Goal: Find specific page/section

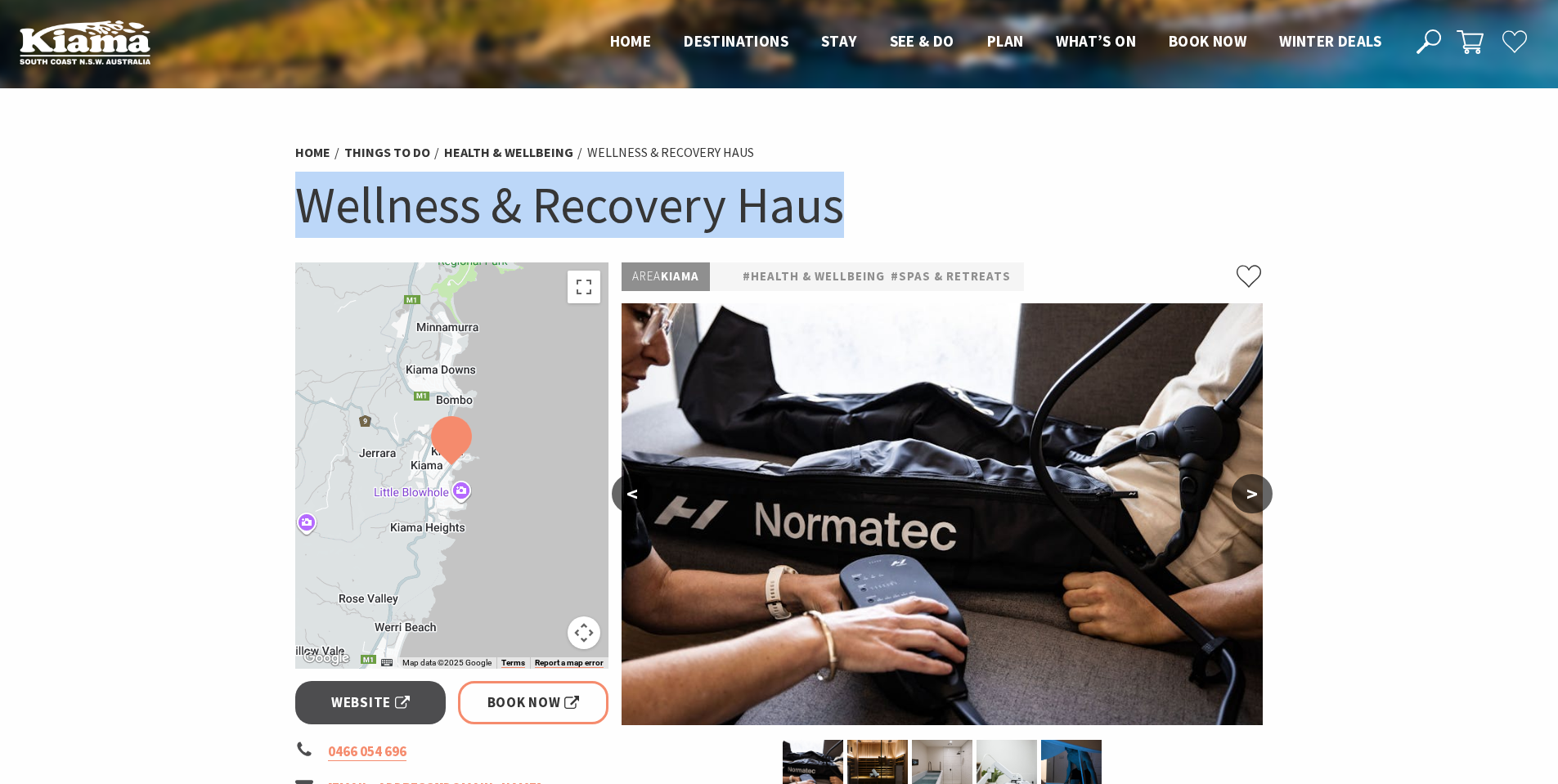
drag, startPoint x: 869, startPoint y: 205, endPoint x: 179, endPoint y: 203, distance: 690.0
click at [179, 203] on section "Home Things To Do Health & Wellbeing Wellness & Recovery Haus Wellness & Recove…" at bounding box center [779, 674] width 1558 height 1174
copy h1 "Wellness & Recovery Haus"
click at [1249, 215] on h1 "Wellness & Recovery Haus" at bounding box center [779, 205] width 968 height 66
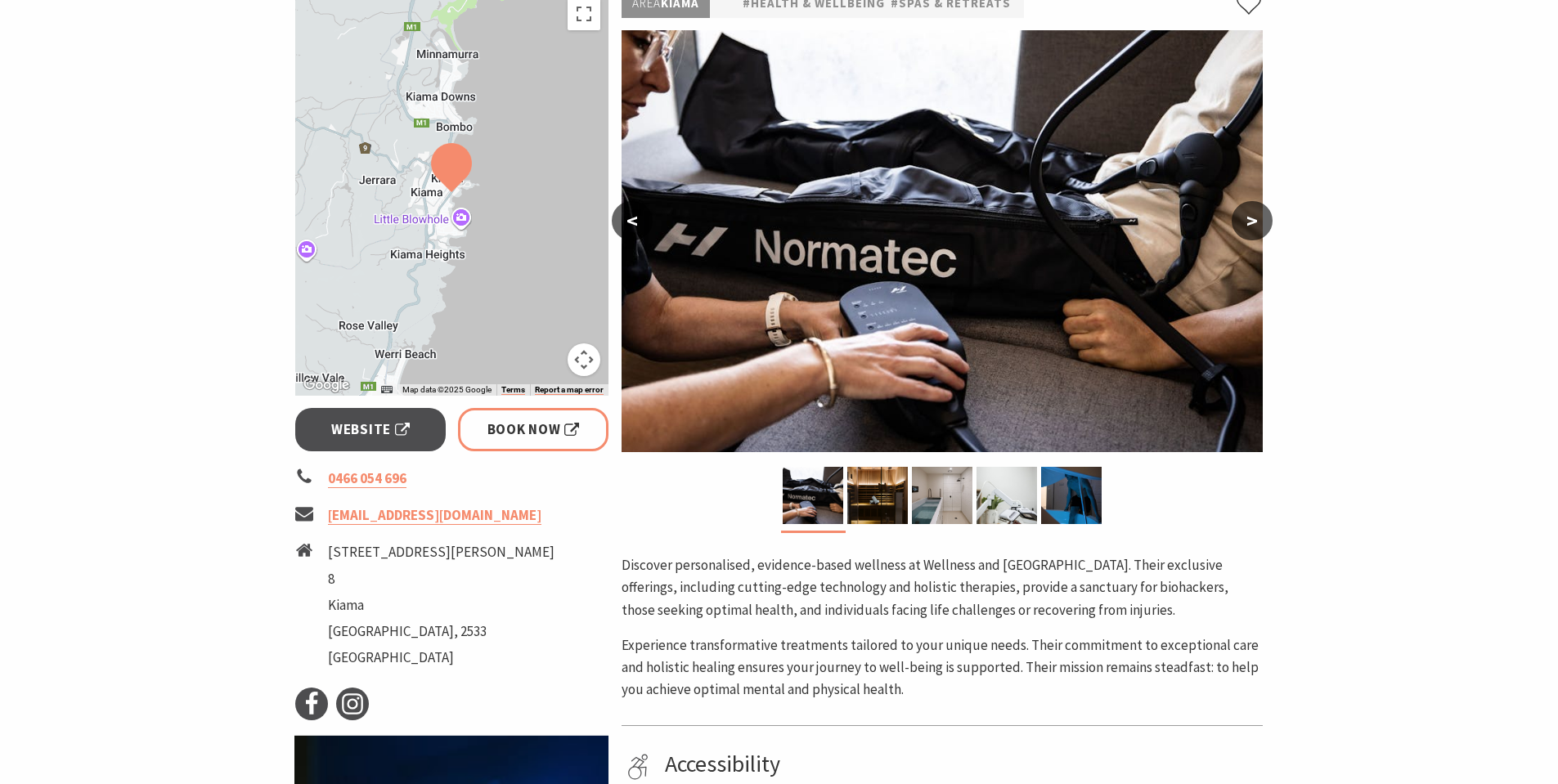
scroll to position [163, 0]
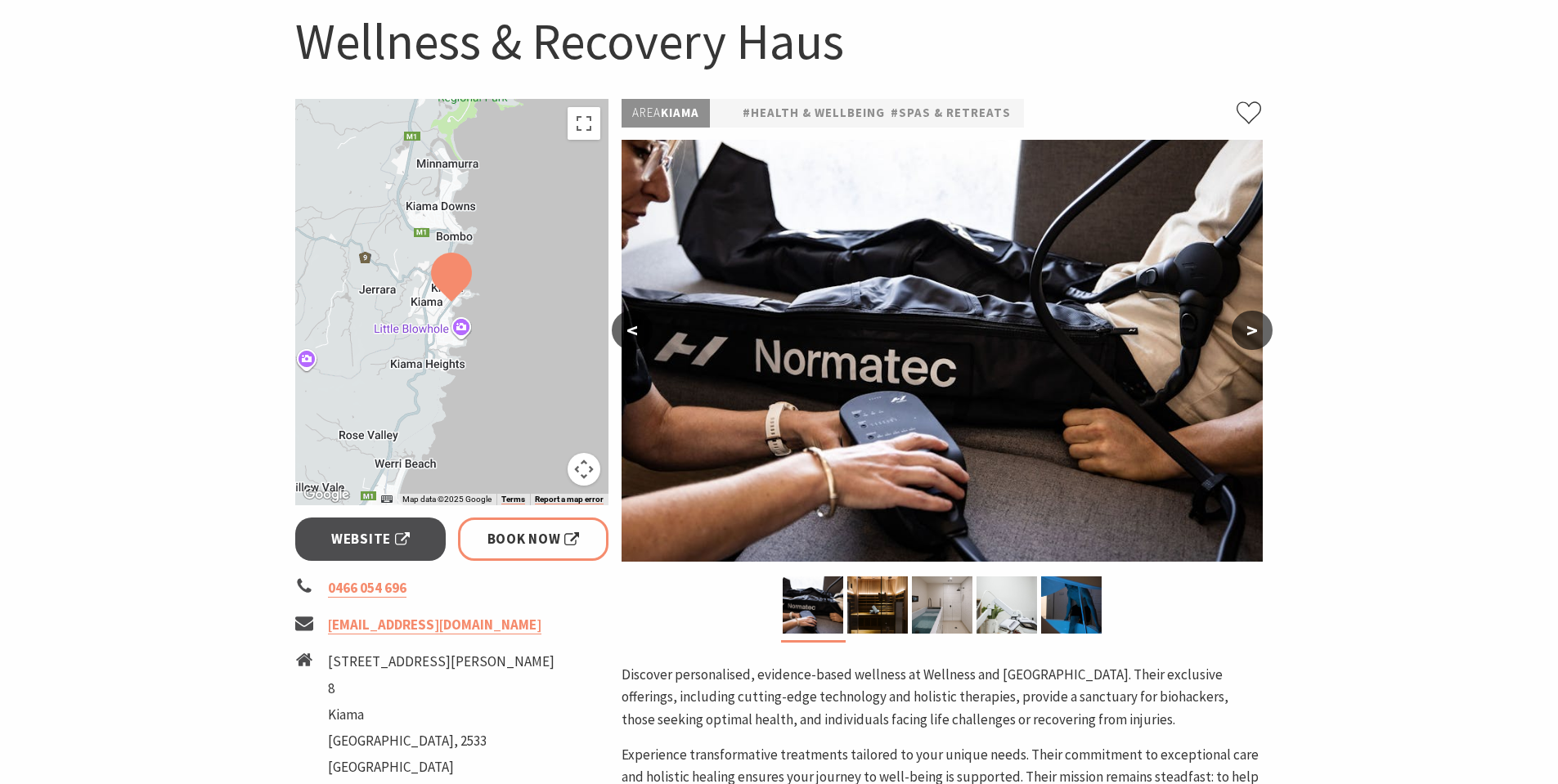
click at [1258, 322] on button ">" at bounding box center [1251, 330] width 41 height 40
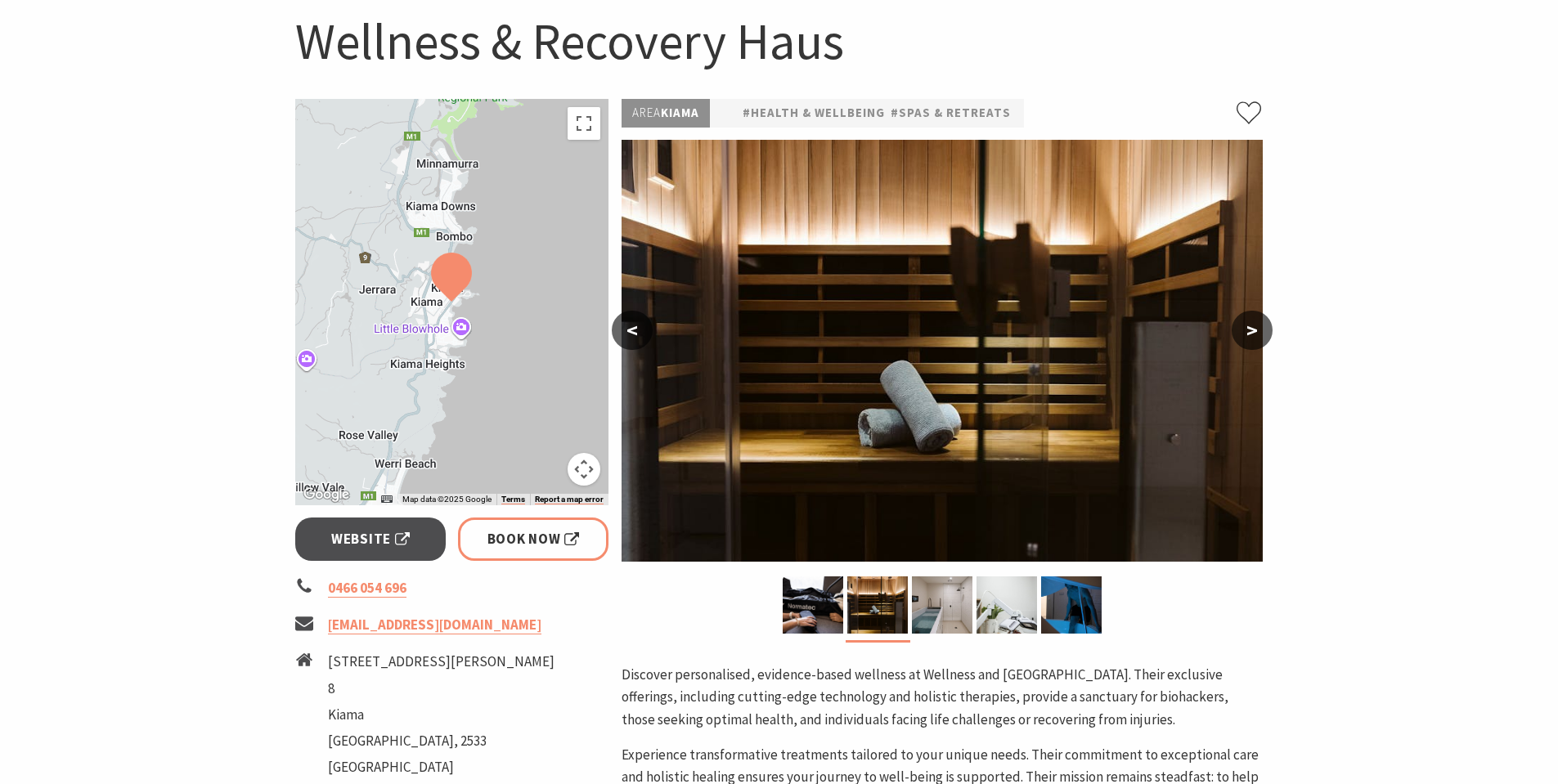
click at [1258, 322] on button ">" at bounding box center [1251, 330] width 41 height 40
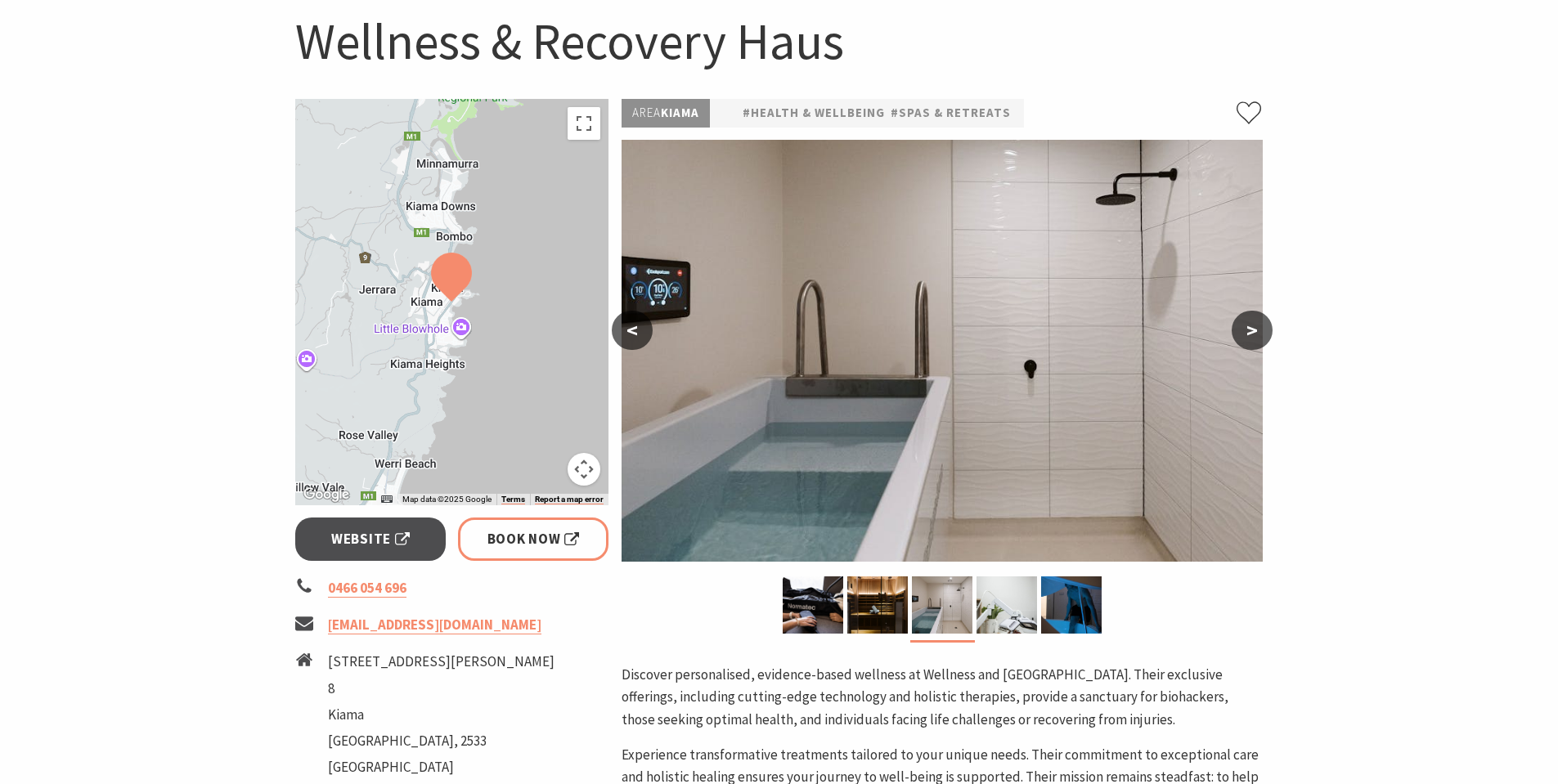
click at [1258, 322] on button ">" at bounding box center [1251, 330] width 41 height 40
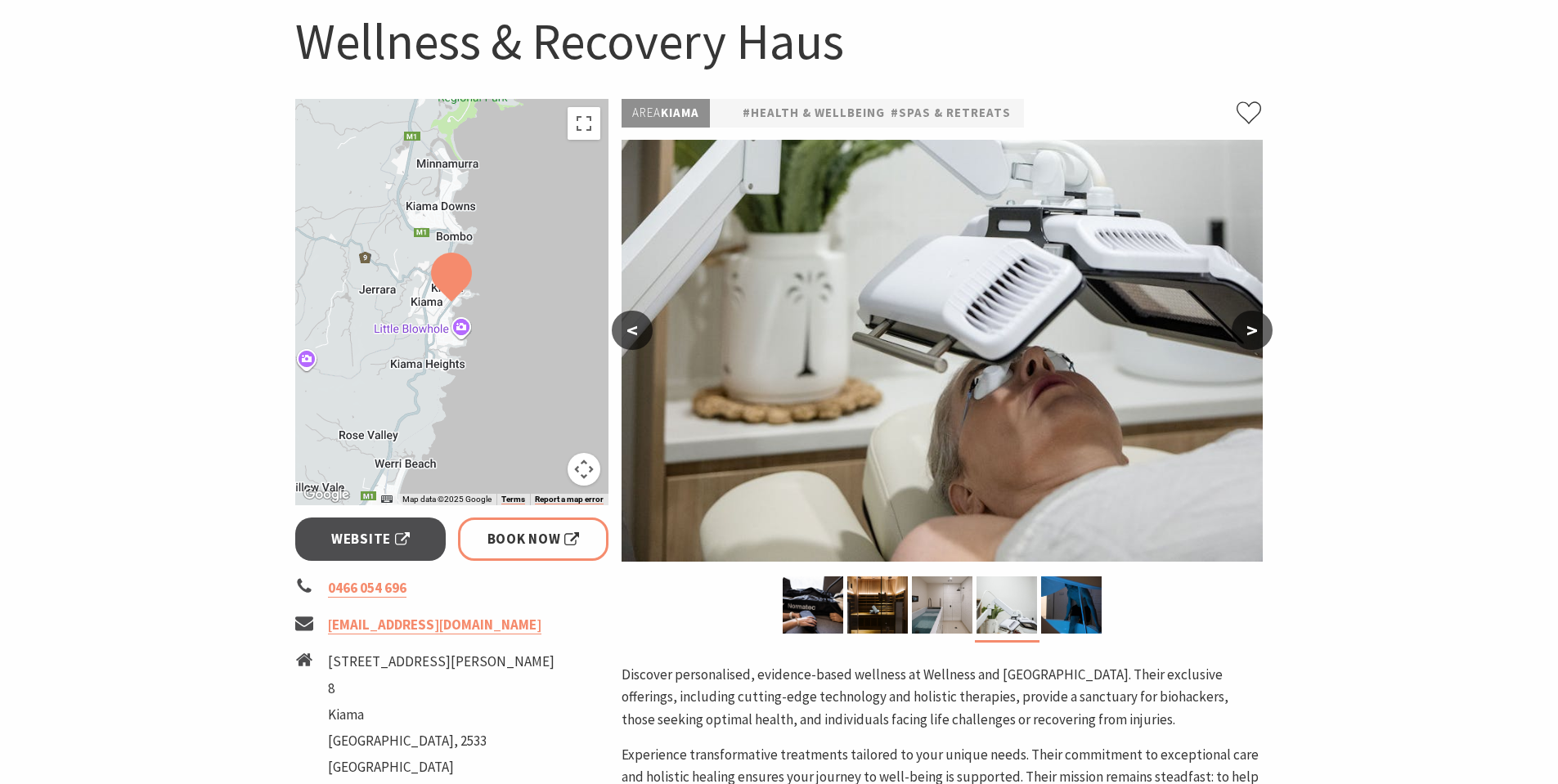
click at [627, 327] on button "<" at bounding box center [631, 330] width 41 height 40
